Goal: Task Accomplishment & Management: Use online tool/utility

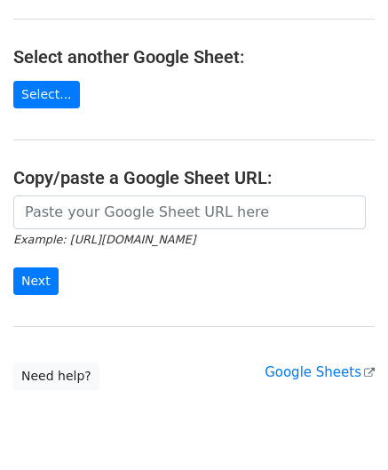
scroll to position [178, 0]
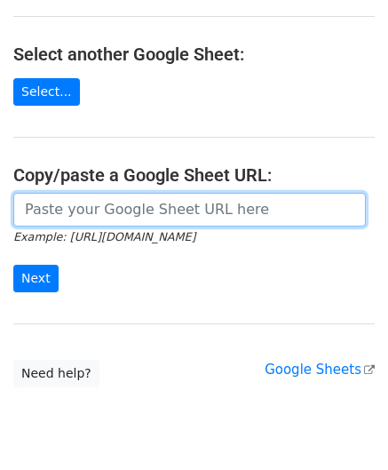
click at [91, 194] on input "url" at bounding box center [189, 210] width 352 height 34
paste input "[URL][DOMAIN_NAME]"
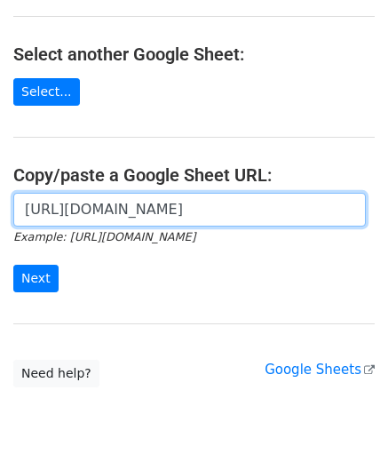
scroll to position [0, 361]
type input "[URL][DOMAIN_NAME]"
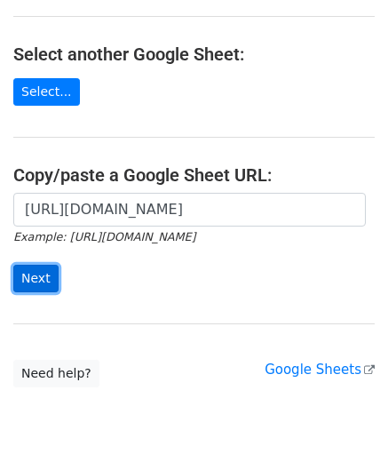
click at [27, 272] on input "Next" at bounding box center [35, 279] width 45 height 28
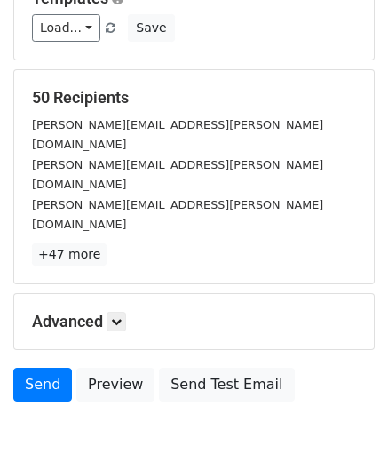
scroll to position [217, 0]
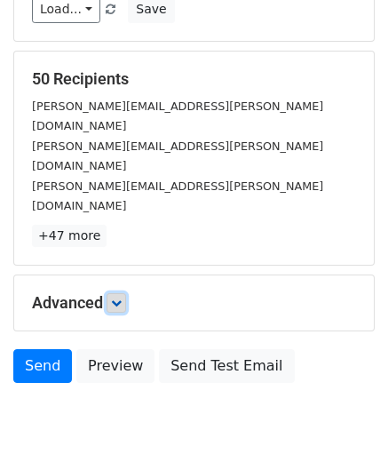
click at [126, 293] on link at bounding box center [117, 303] width 20 height 20
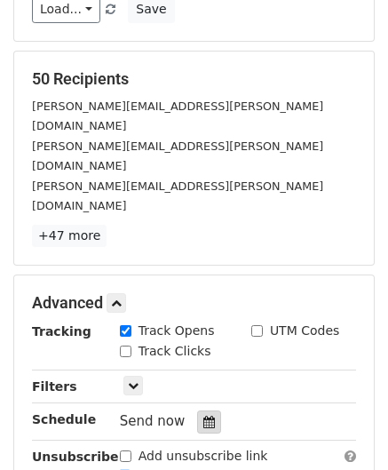
click at [203, 415] on icon at bounding box center [209, 421] width 12 height 12
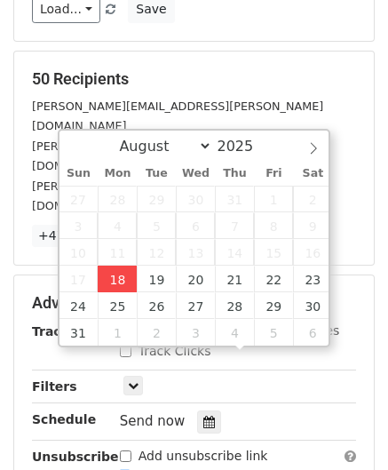
type input "[DATE] 12:00"
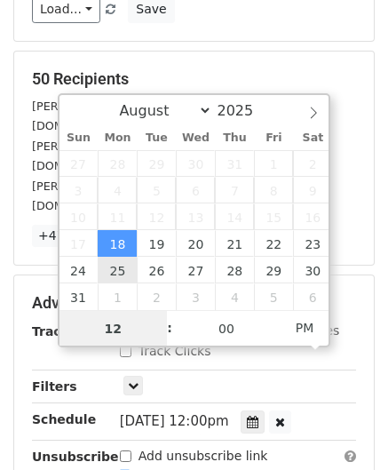
scroll to position [0, 0]
paste input "Hour"
type input "2"
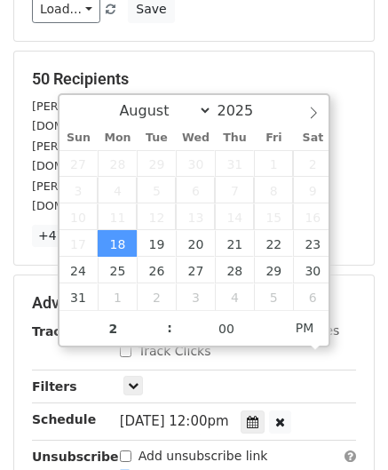
type input "[DATE] 14:00"
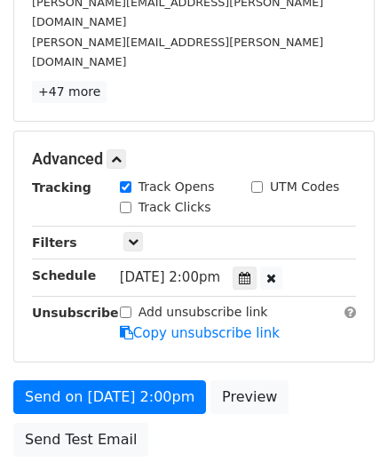
scroll to position [431, 0]
